Goal: Transaction & Acquisition: Purchase product/service

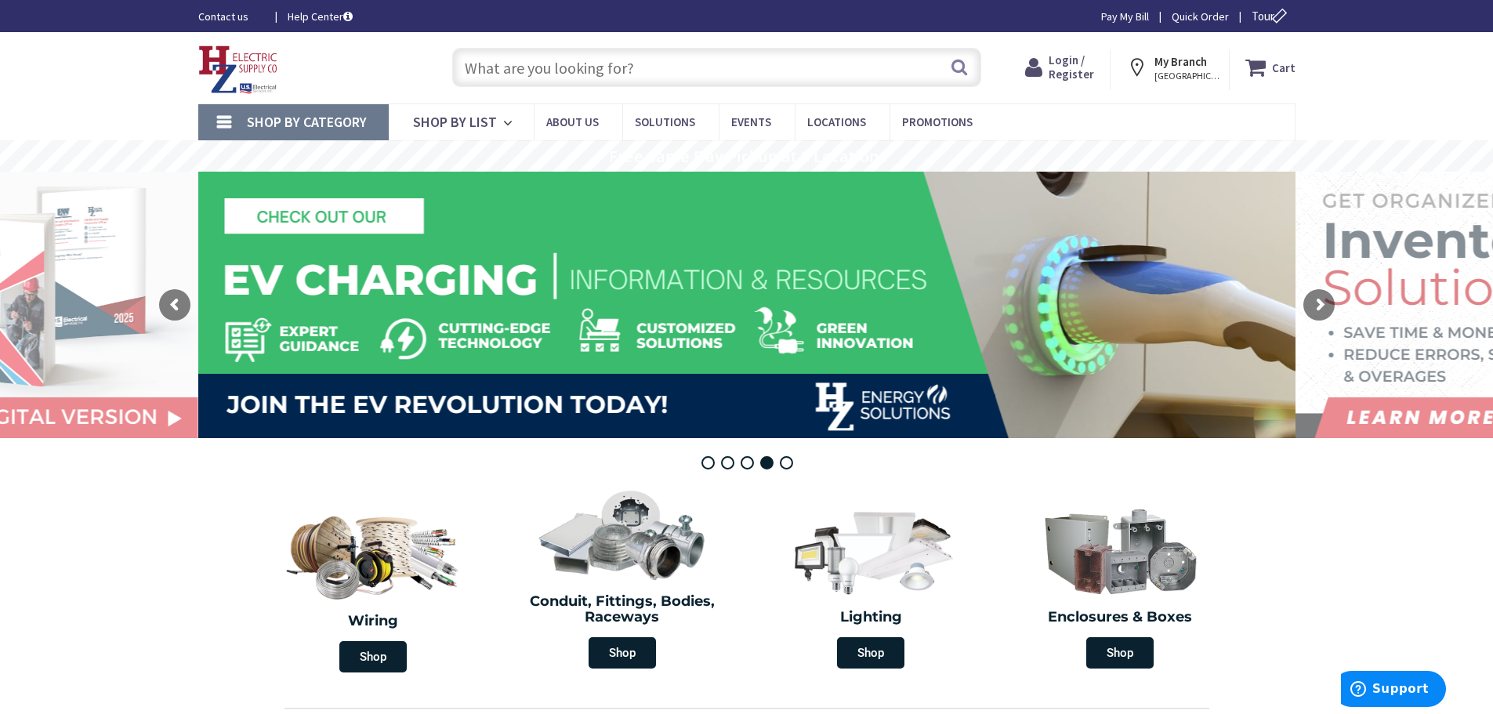
click at [540, 63] on input "text" at bounding box center [716, 67] width 529 height 39
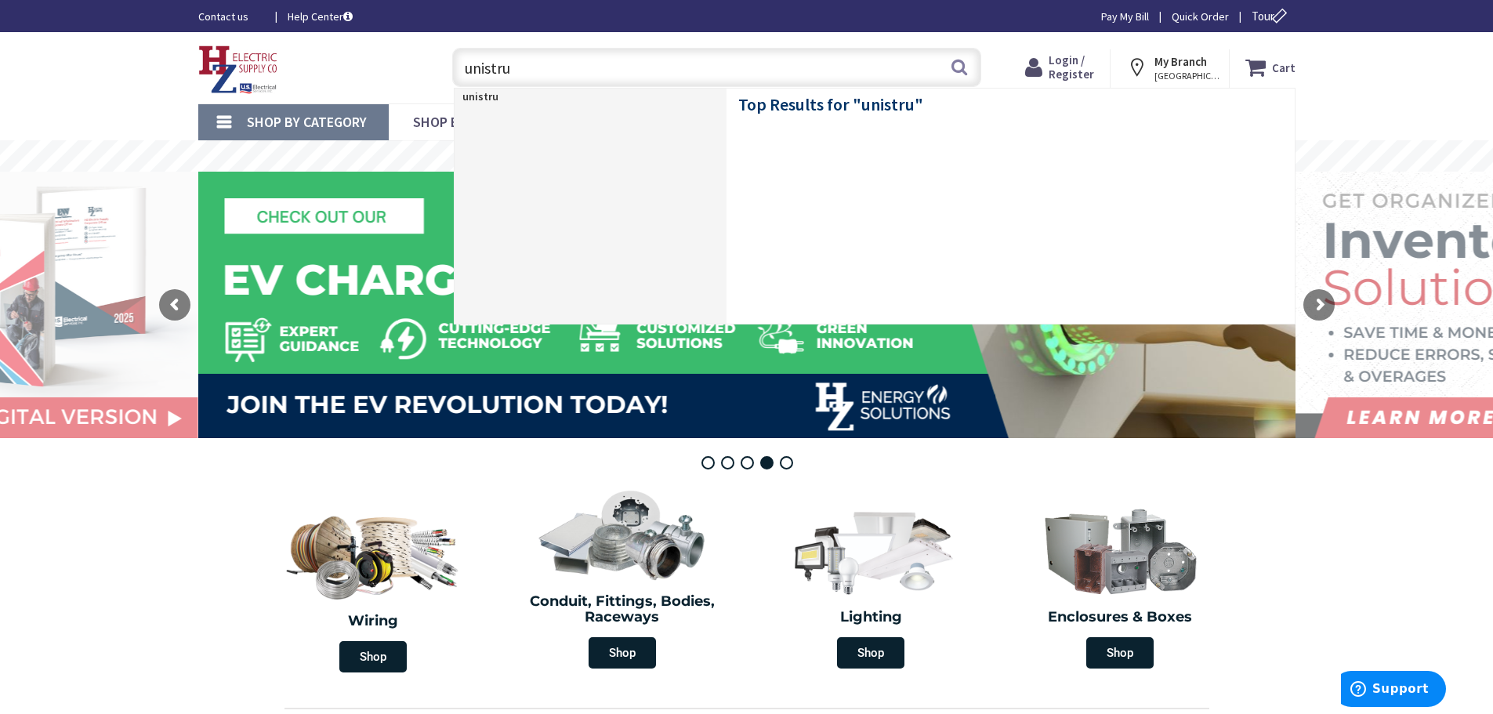
type input "unistrut"
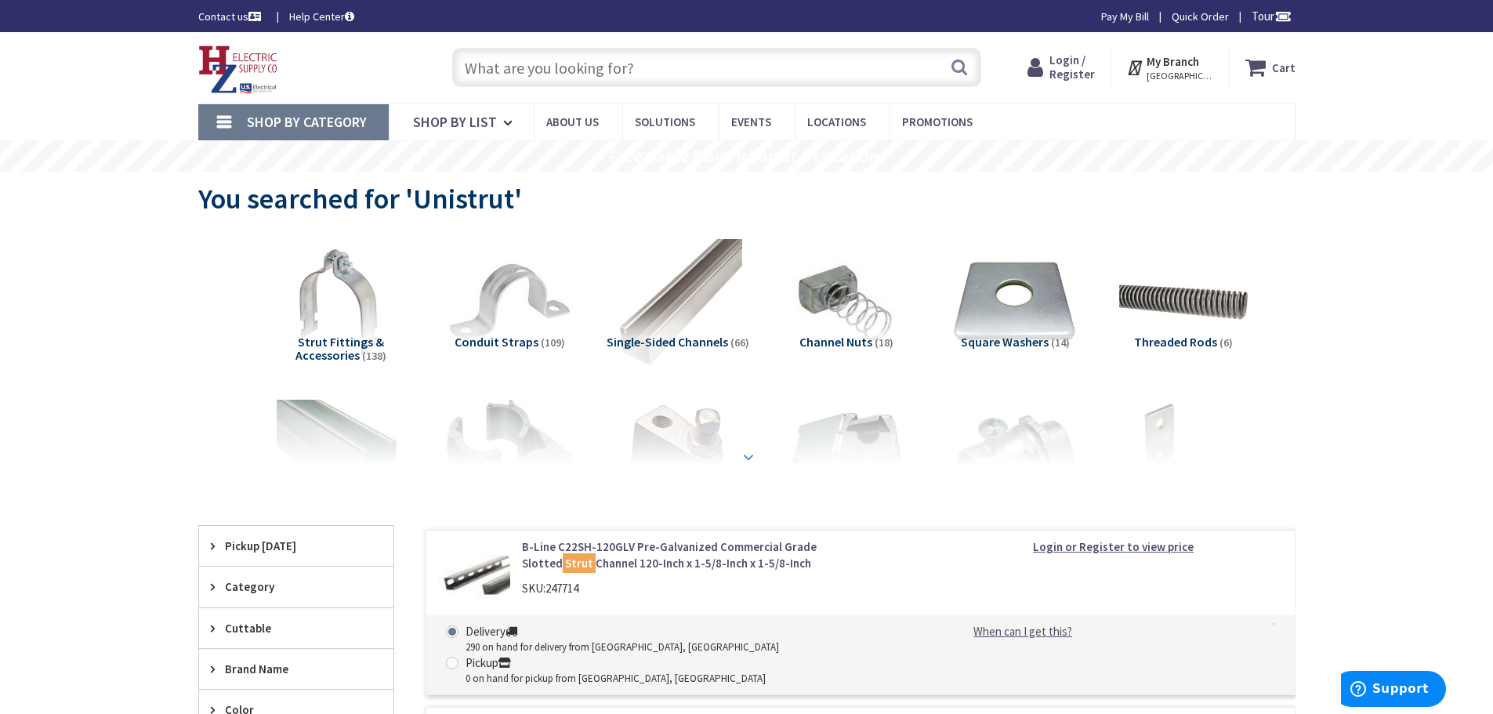
click at [744, 452] on strong at bounding box center [748, 456] width 19 height 17
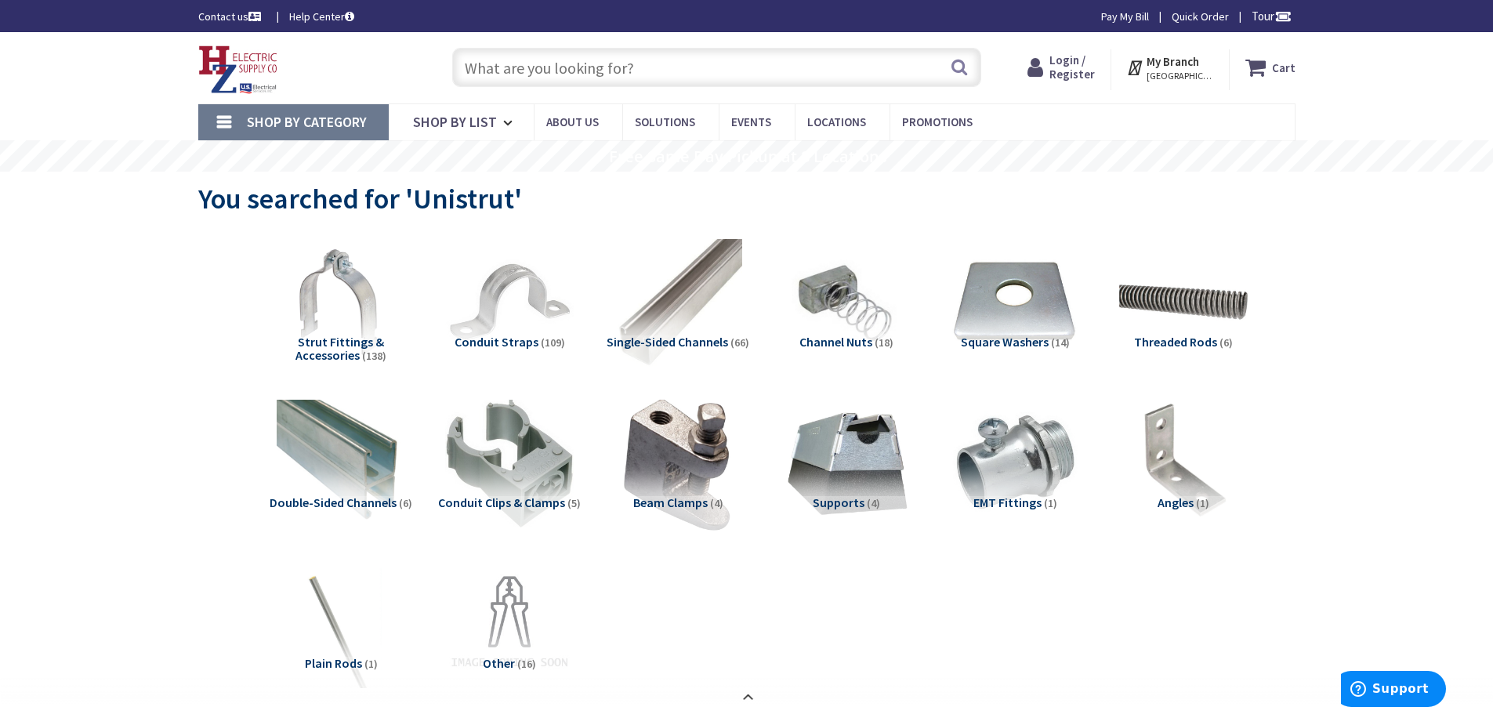
click at [689, 480] on img at bounding box center [677, 463] width 142 height 142
